Goal: Find specific page/section: Find specific page/section

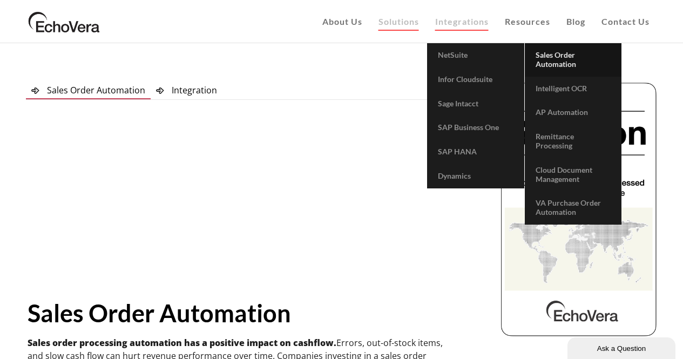
click at [567, 60] on span "Sales Order Automation" at bounding box center [556, 59] width 41 height 18
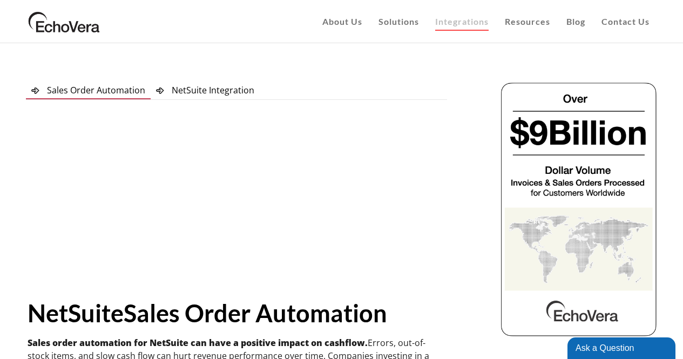
click at [216, 88] on span "NetSuite Integration" at bounding box center [213, 90] width 83 height 12
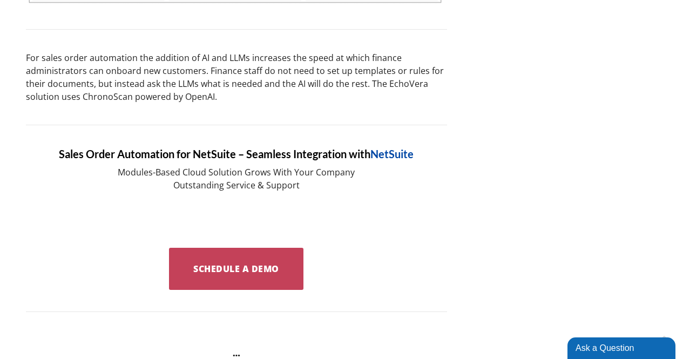
scroll to position [665, 0]
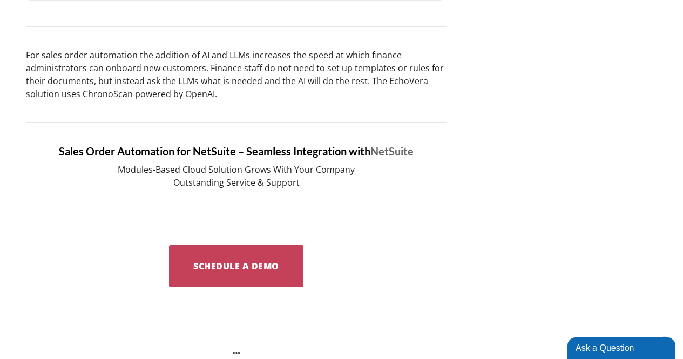
click at [386, 151] on link "NetSuite" at bounding box center [392, 151] width 43 height 13
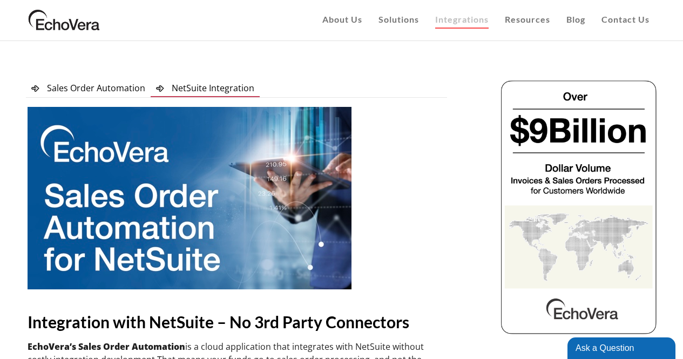
scroll to position [3, 0]
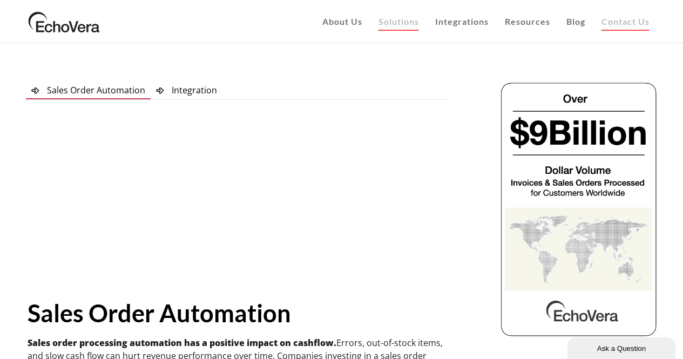
click at [621, 25] on span "Contact Us" at bounding box center [626, 21] width 48 height 10
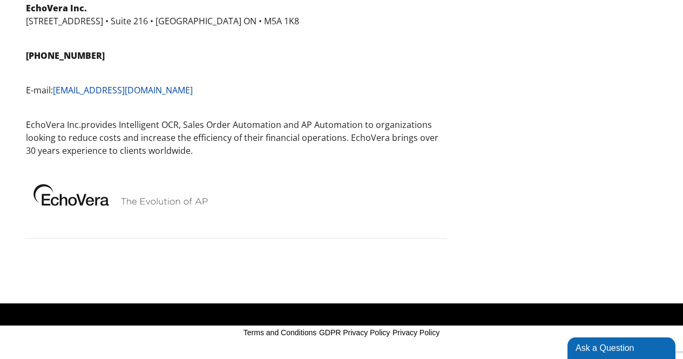
scroll to position [996, 0]
